Goal: Task Accomplishment & Management: Use online tool/utility

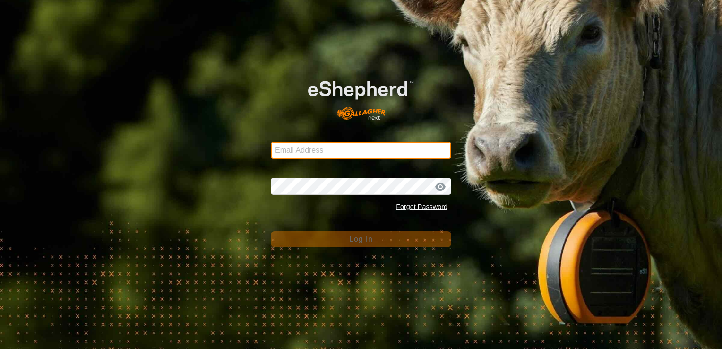
type input "[EMAIL_ADDRESS][DOMAIN_NAME]"
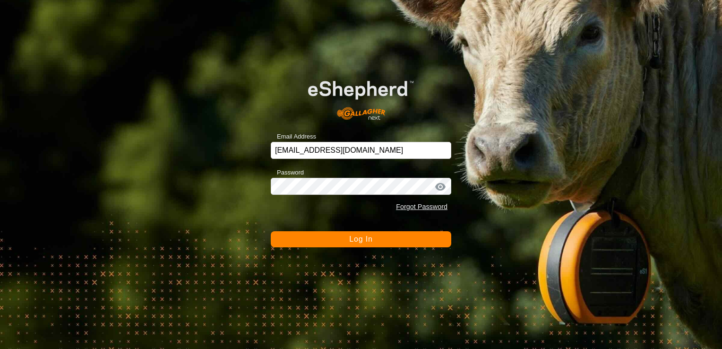
click at [367, 243] on button "Log In" at bounding box center [361, 239] width 181 height 16
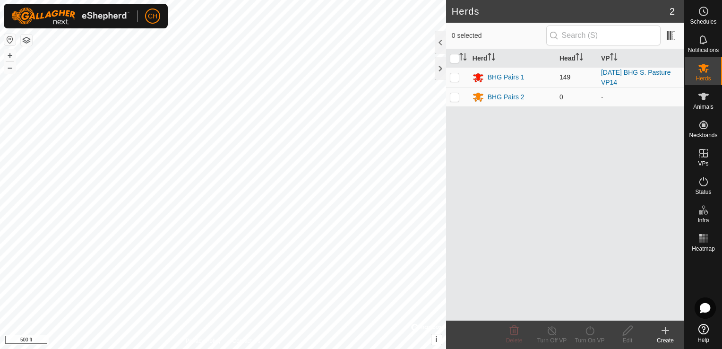
click at [456, 78] on p-checkbox at bounding box center [454, 77] width 9 height 8
checkbox input "true"
click at [590, 334] on icon at bounding box center [590, 330] width 12 height 11
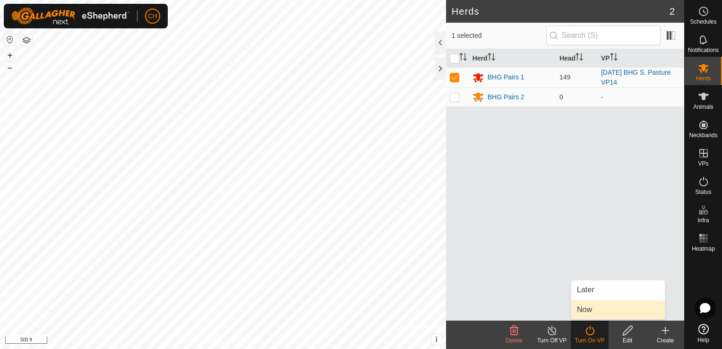
click at [594, 313] on link "Now" at bounding box center [619, 309] width 94 height 19
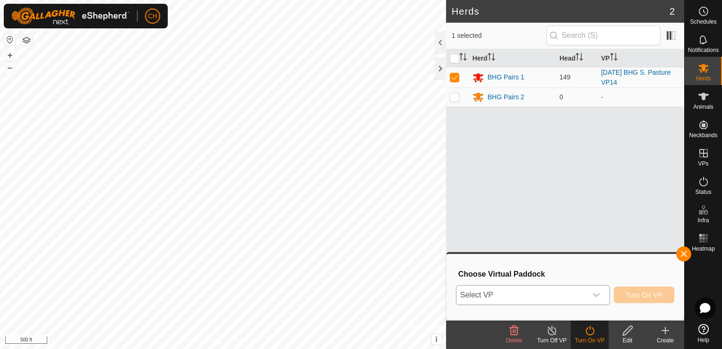
click at [600, 295] on icon "dropdown trigger" at bounding box center [597, 295] width 8 height 8
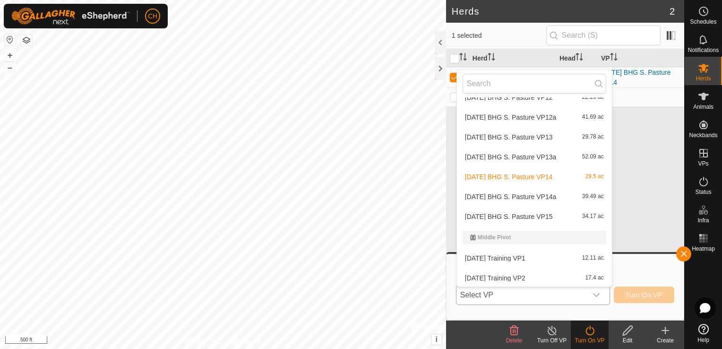
scroll to position [429, 0]
click at [549, 197] on li "2025-08-12 BHG S. Pasture VP14a 39.49 ac" at bounding box center [534, 195] width 155 height 19
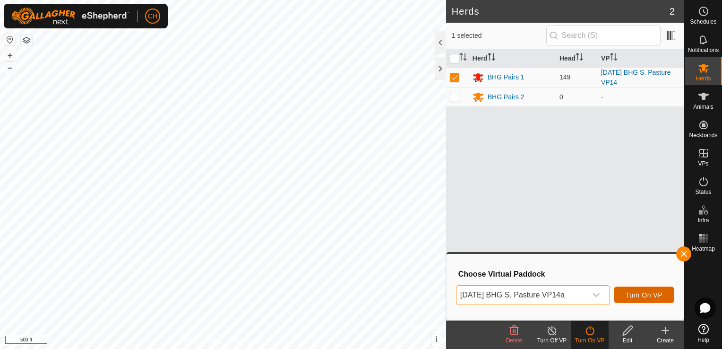
click at [647, 296] on span "Turn On VP" at bounding box center [644, 295] width 37 height 8
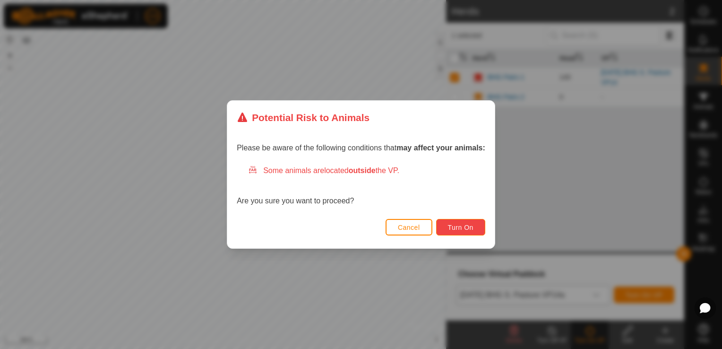
click at [475, 230] on button "Turn On" at bounding box center [460, 227] width 49 height 17
